Goal: Task Accomplishment & Management: Manage account settings

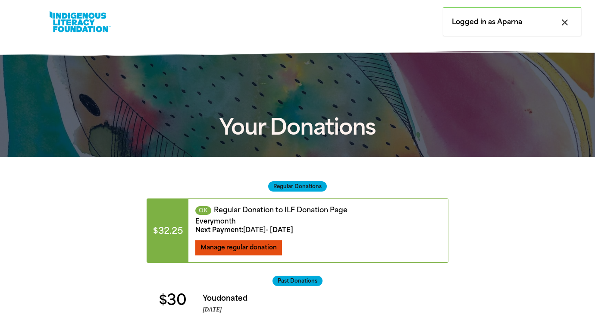
click at [259, 246] on span "Manage regular donation" at bounding box center [238, 246] width 76 height 7
select select "AUD"
select select "MONTH"
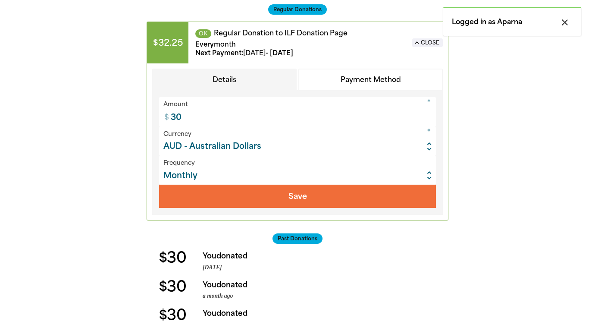
scroll to position [186, 0]
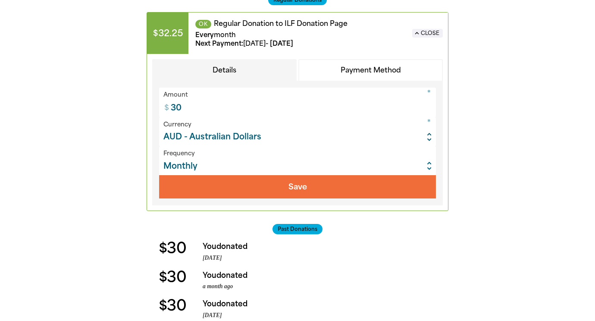
click at [356, 67] on button "Payment Method" at bounding box center [370, 70] width 144 height 22
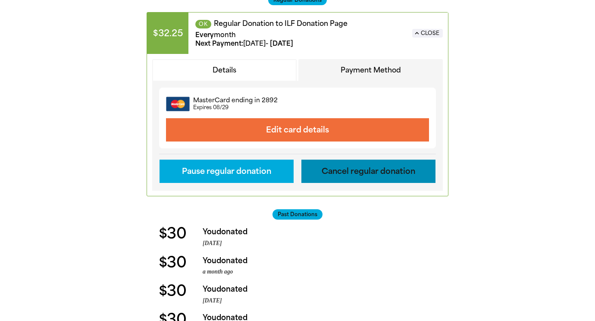
click at [341, 178] on button "Cancel regular donation" at bounding box center [368, 170] width 134 height 23
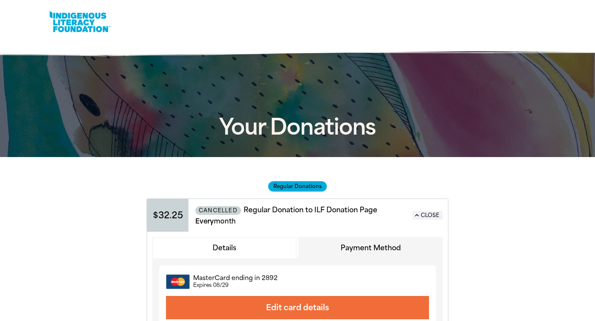
scroll to position [0, 0]
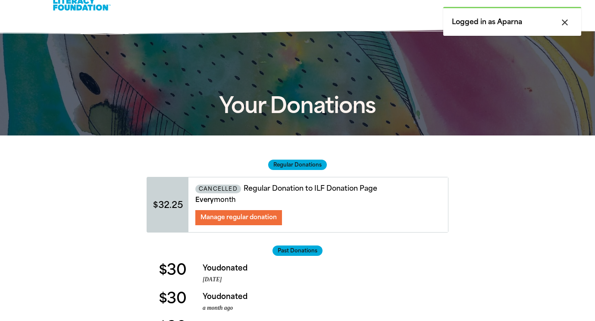
scroll to position [29, 0]
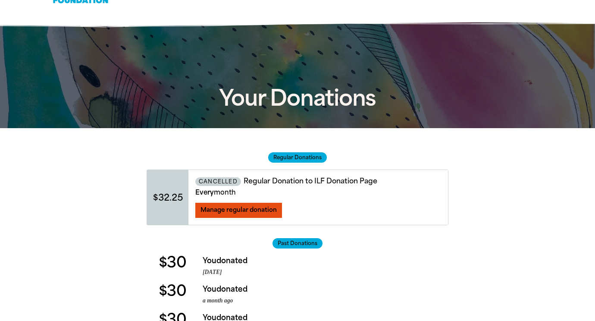
click at [275, 212] on span "Manage regular donation" at bounding box center [238, 209] width 76 height 7
select select "AUD"
select select "MONTH"
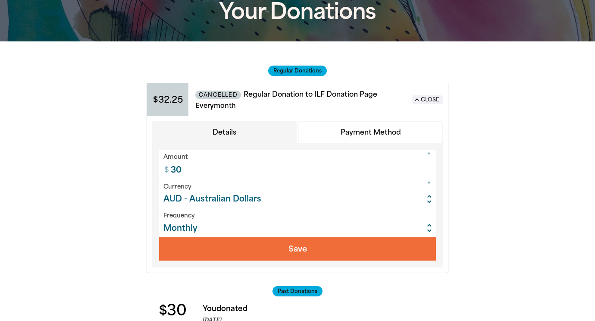
scroll to position [116, 0]
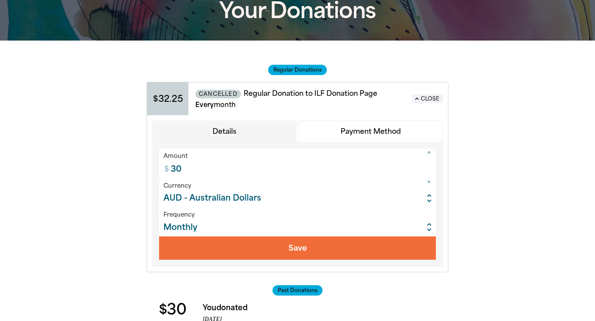
click at [341, 131] on button "Payment Method" at bounding box center [370, 131] width 144 height 22
